Goal: Book appointment/travel/reservation

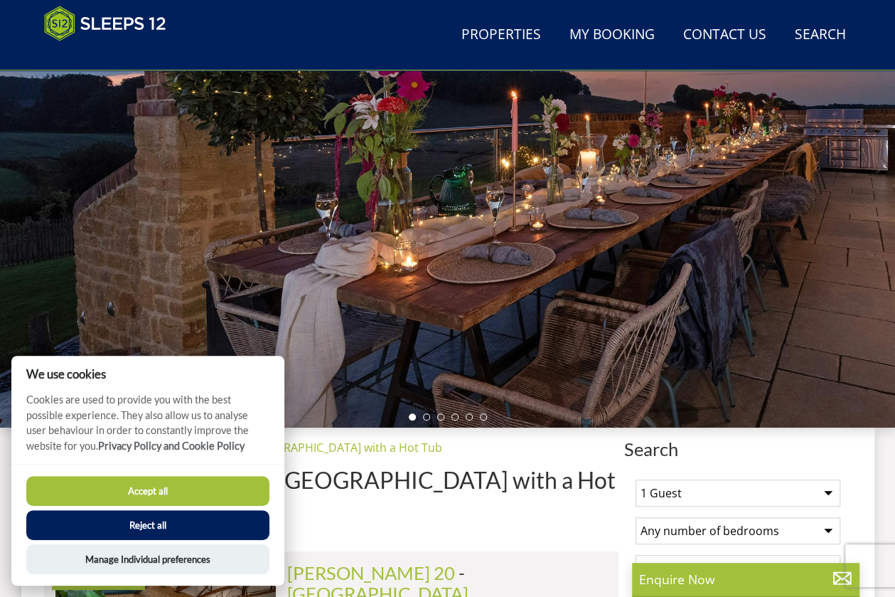
scroll to position [198, 0]
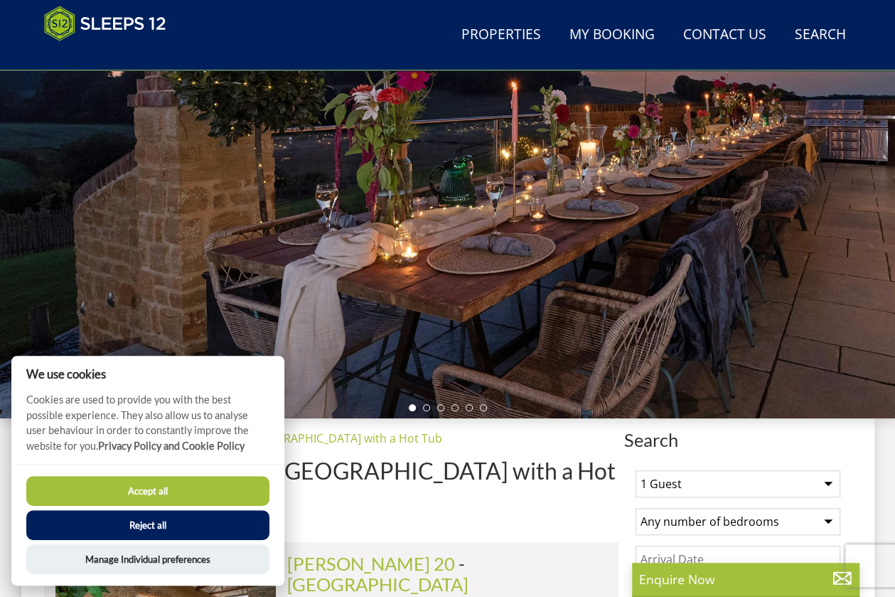
click at [166, 493] on button "Accept all" at bounding box center [147, 491] width 243 height 30
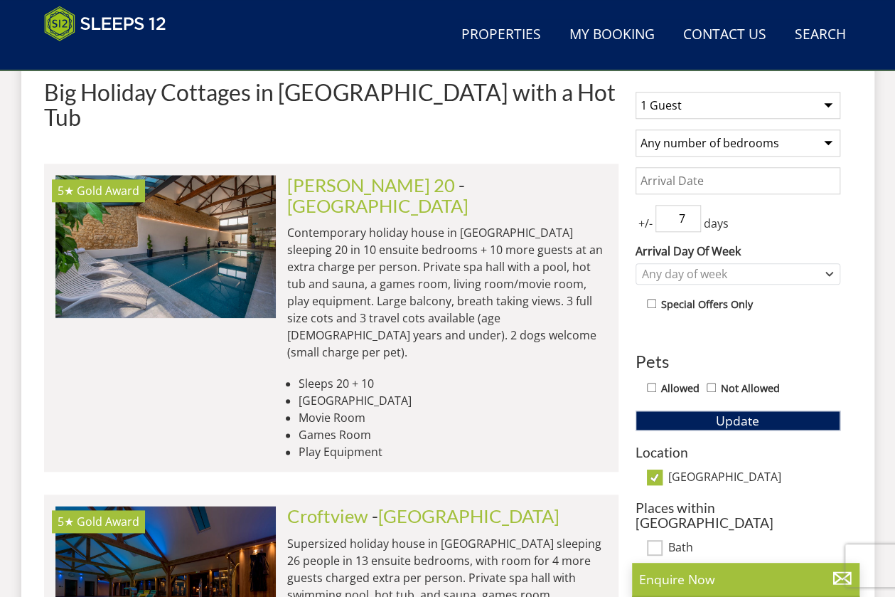
scroll to position [578, 0]
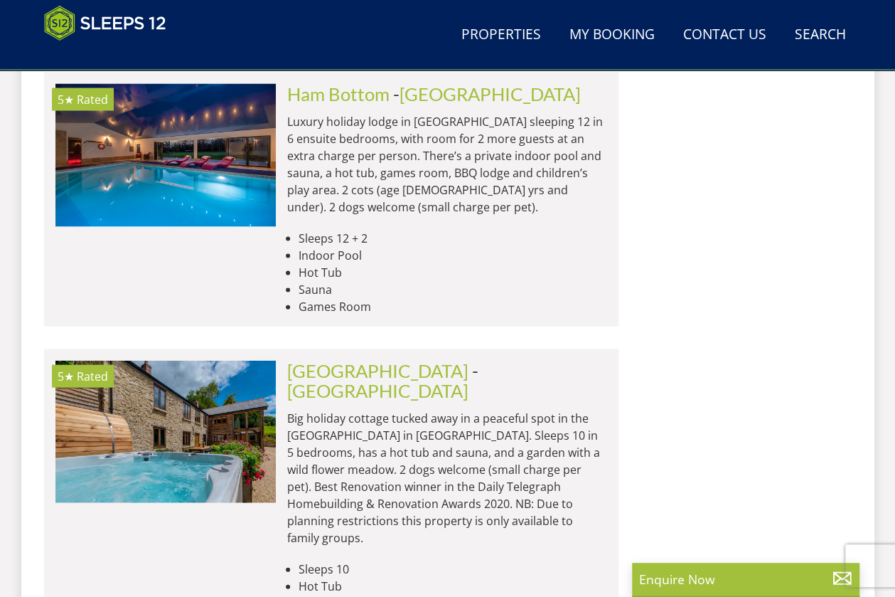
scroll to position [0, 662]
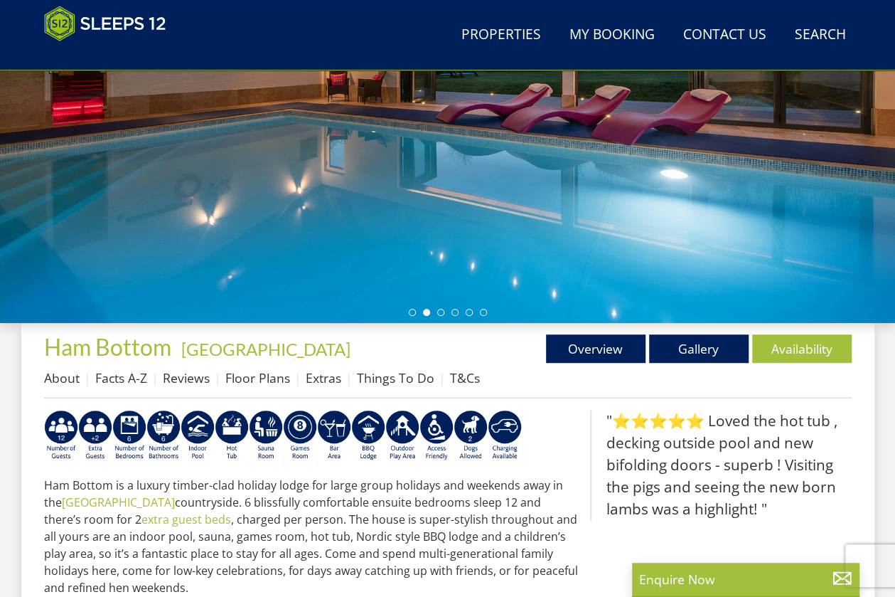
scroll to position [286, 0]
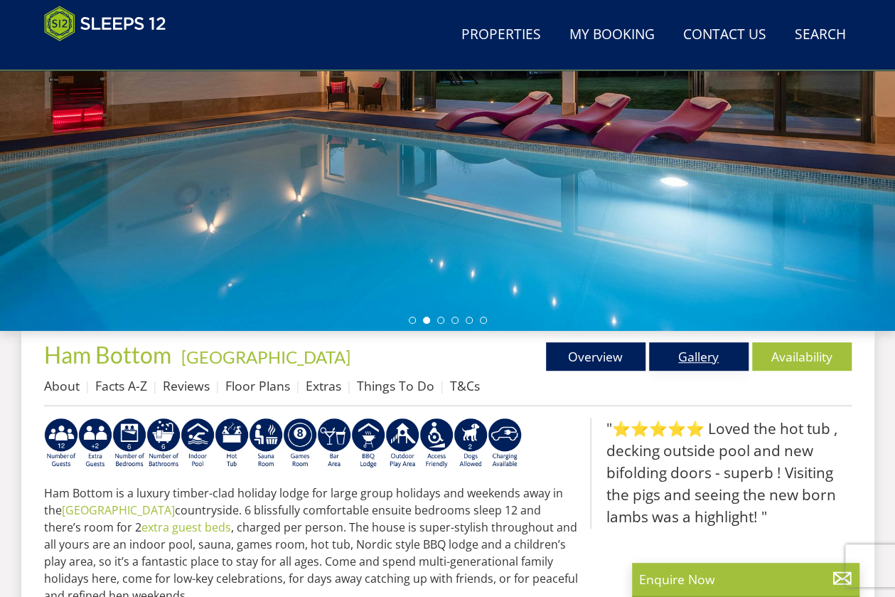
click at [684, 358] on link "Gallery" at bounding box center [699, 356] width 100 height 28
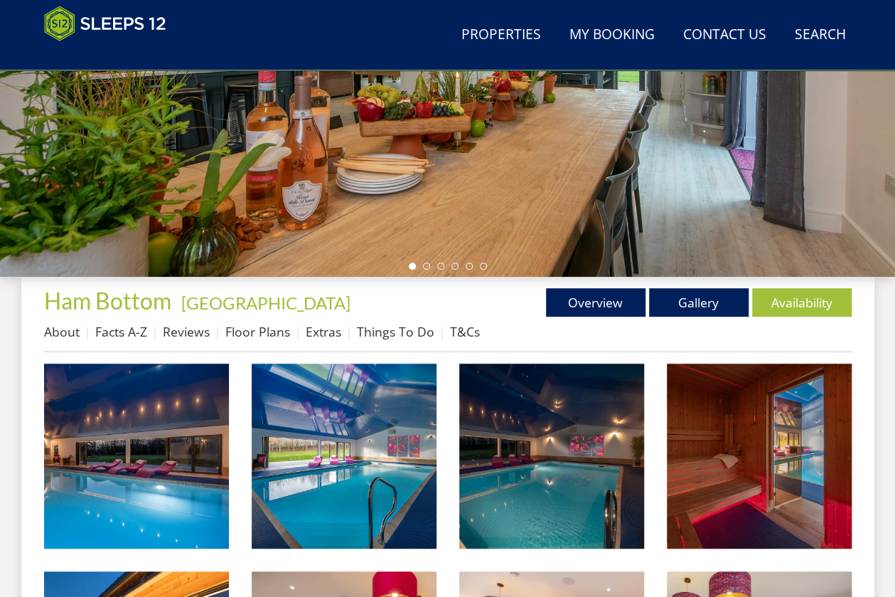
scroll to position [314, 0]
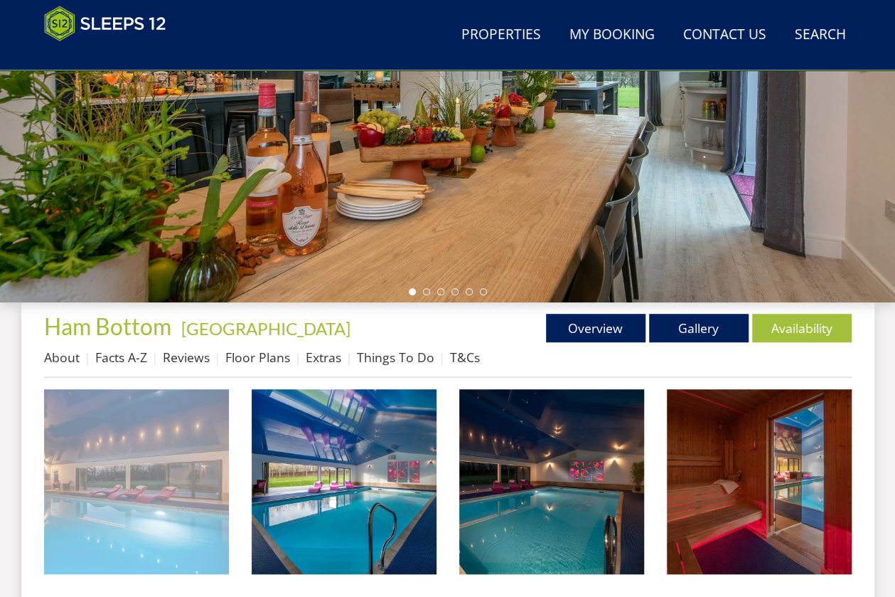
click at [68, 409] on img at bounding box center [136, 481] width 185 height 185
